Goal: Task Accomplishment & Management: Use online tool/utility

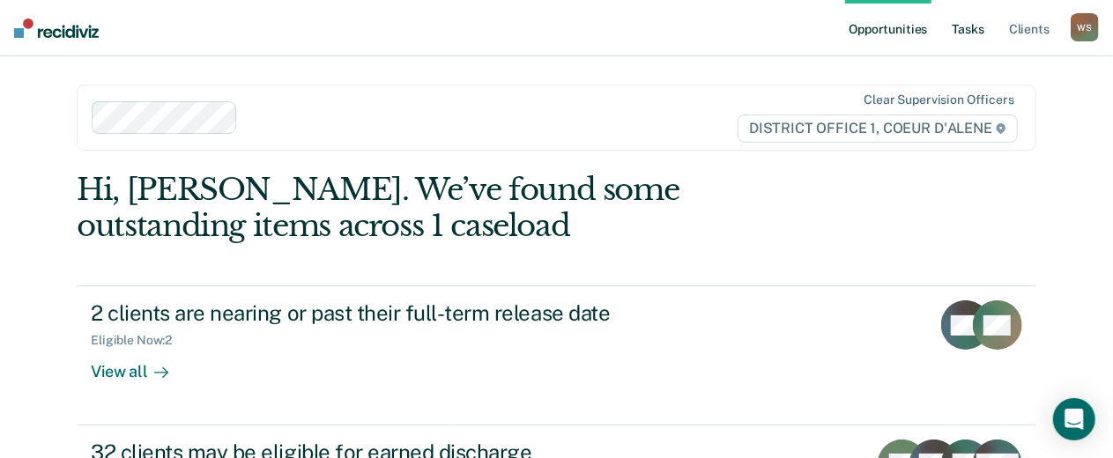
click at [960, 34] on link "Tasks" at bounding box center [968, 28] width 39 height 56
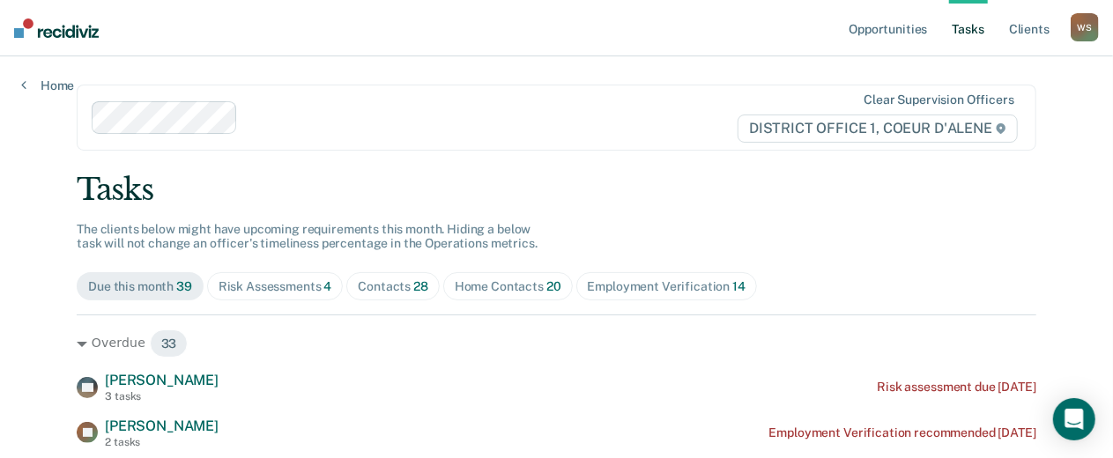
click at [428, 293] on span "28" at bounding box center [420, 286] width 15 height 14
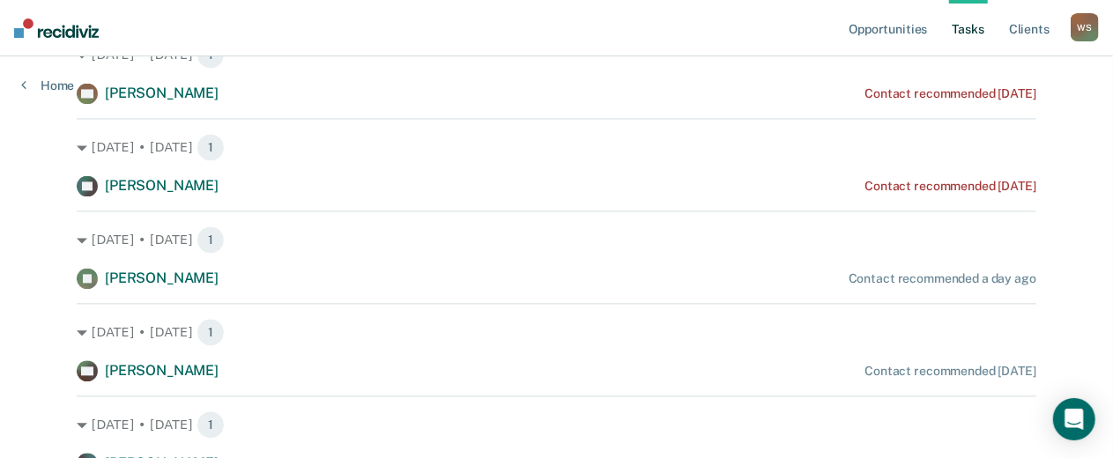
scroll to position [1805, 0]
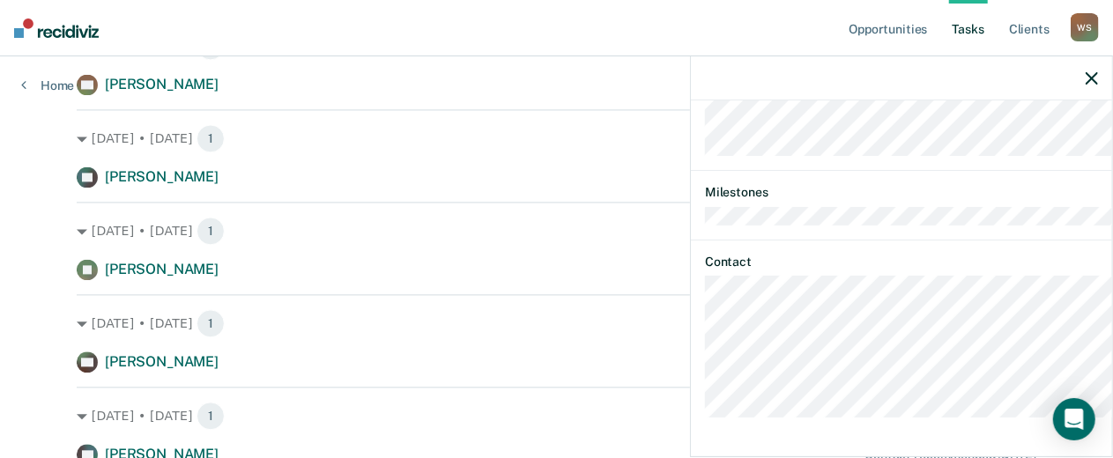
scroll to position [728, 0]
click at [1088, 85] on icon "button" at bounding box center [1092, 78] width 12 height 12
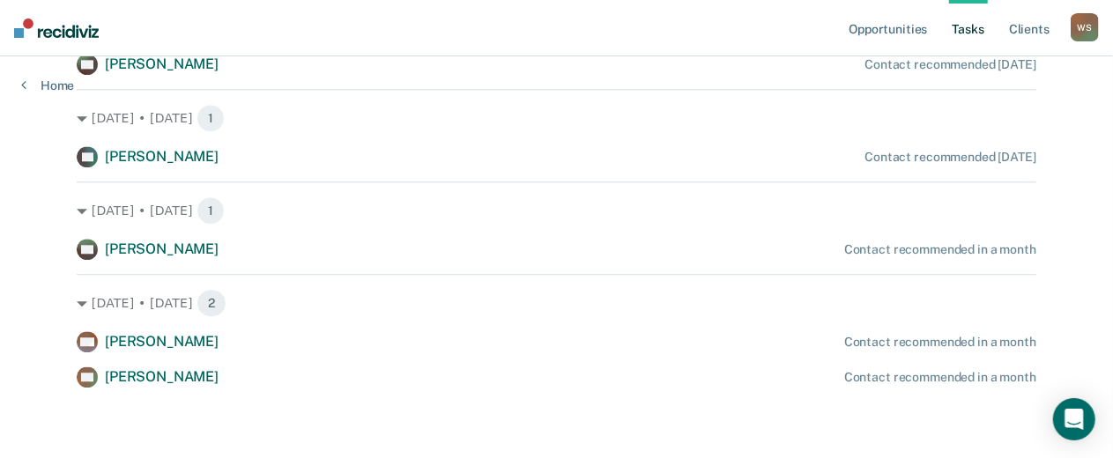
scroll to position [2502, 0]
